Goal: Register for event/course

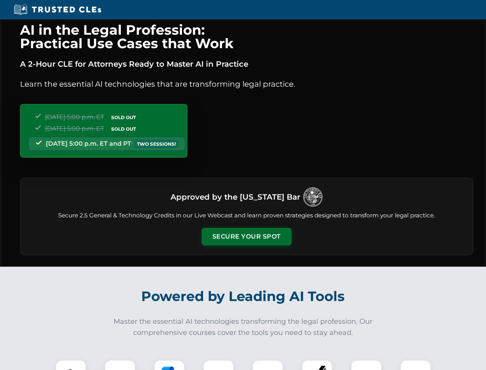
click at [246, 236] on button "Secure Your Spot" at bounding box center [247, 236] width 90 height 18
click at [71, 365] on img at bounding box center [71, 375] width 22 height 22
